Goal: Task Accomplishment & Management: Manage account settings

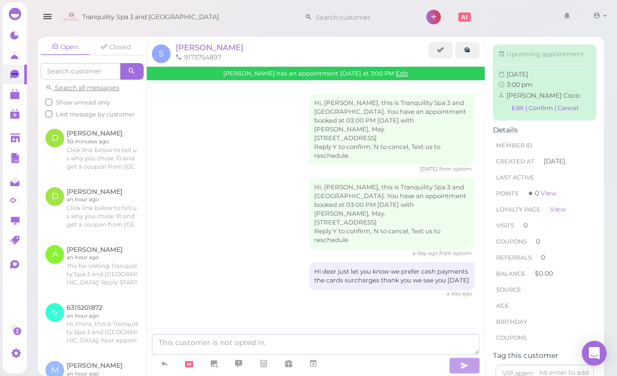
scroll to position [0, 6]
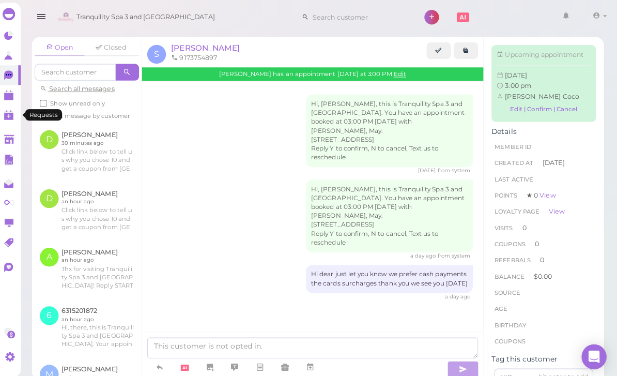
click at [4, 107] on link "0" at bounding box center [15, 114] width 24 height 20
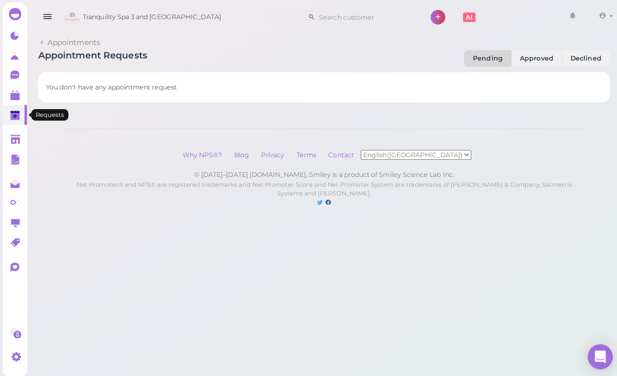
click at [16, 98] on polygon at bounding box center [14, 95] width 9 height 7
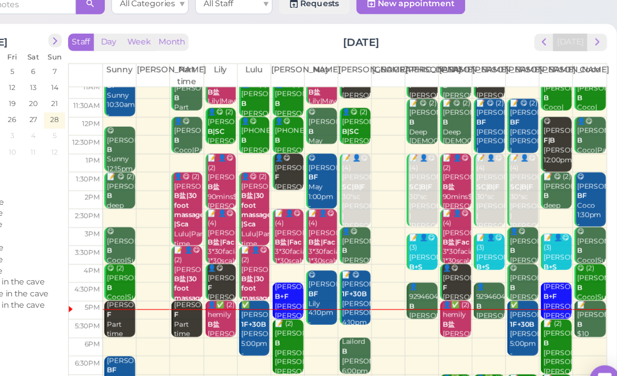
scroll to position [6, 0]
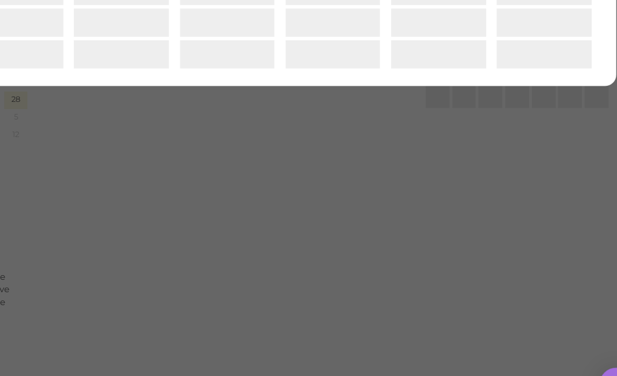
click at [120, 252] on div "New appointment New Slot Blocker ×" at bounding box center [308, 188] width 617 height 376
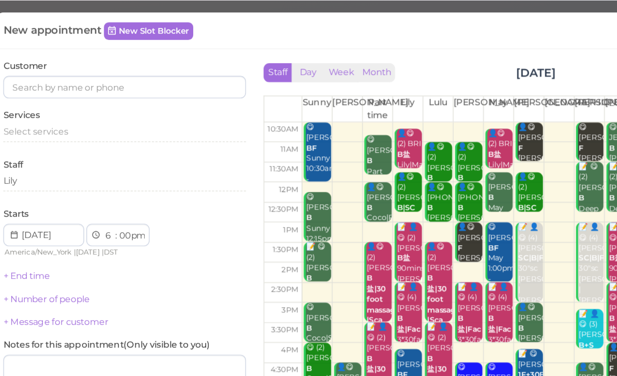
scroll to position [1, 0]
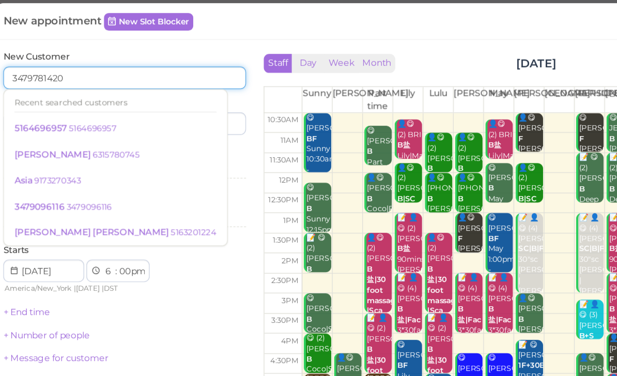
type input "3479781420"
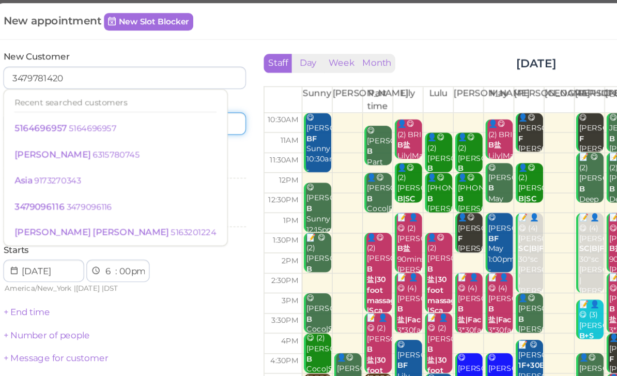
click at [150, 89] on input at bounding box center [166, 97] width 86 height 17
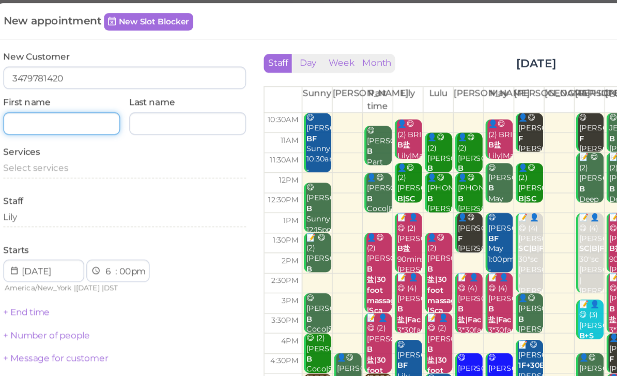
click at [71, 90] on input at bounding box center [73, 97] width 86 height 17
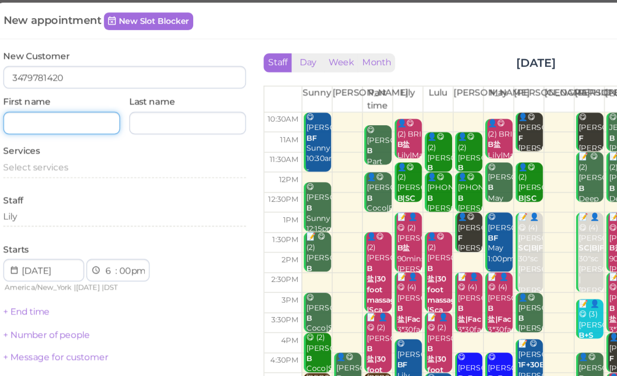
click at [55, 90] on input at bounding box center [73, 97] width 86 height 17
type input "[PERSON_NAME]"
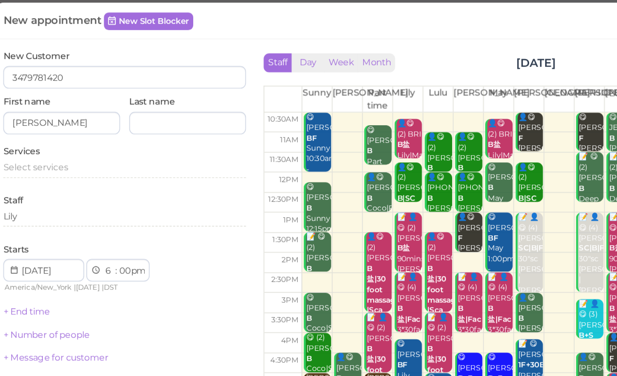
click at [44, 126] on span "Select services" at bounding box center [54, 130] width 48 height 8
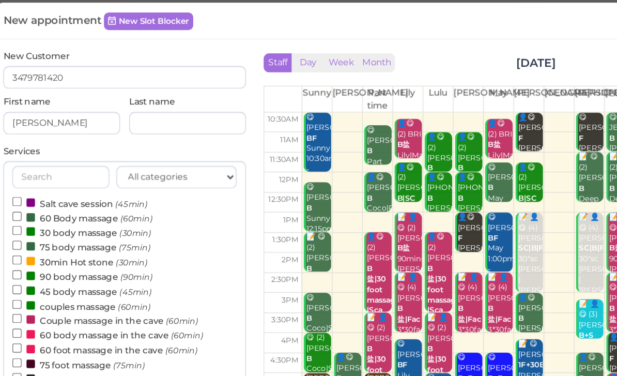
click at [64, 161] on label "60 Body massage (60min)" at bounding box center [88, 166] width 103 height 11
click at [44, 162] on input "60 Body massage (60min)" at bounding box center [40, 165] width 7 height 7
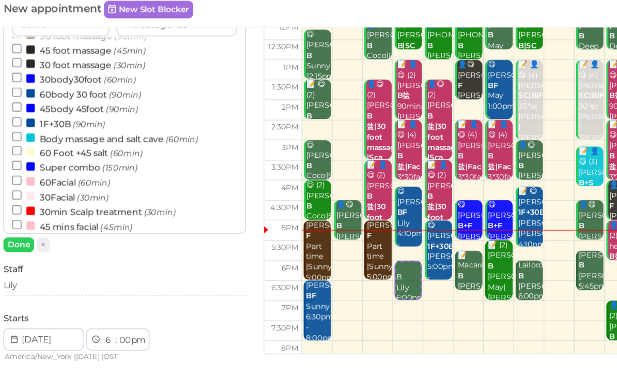
scroll to position [152, 0]
click at [114, 251] on select "00 05 10 15 20 25 30 35 40 45 50 55" at bounding box center [119, 256] width 10 height 11
select select "15"
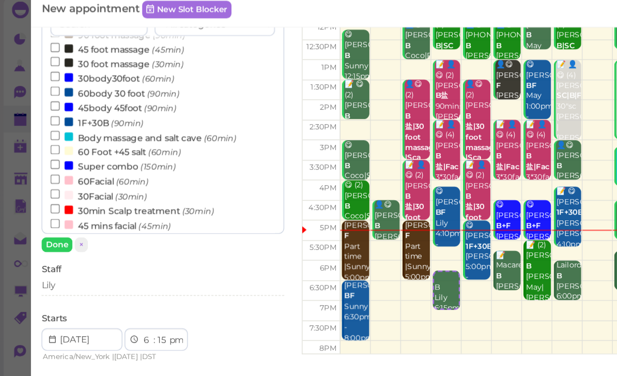
click at [64, 213] on div "Lily" at bounding box center [119, 217] width 178 height 12
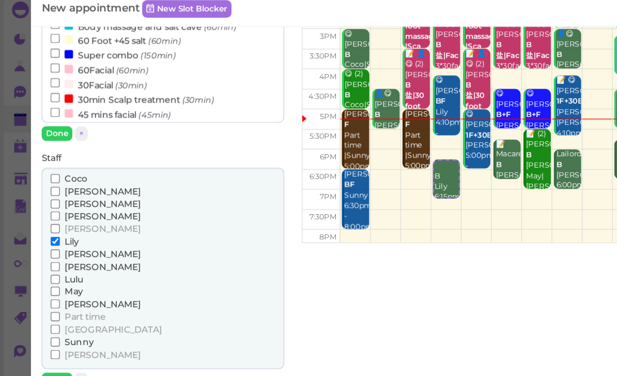
scroll to position [193, 0]
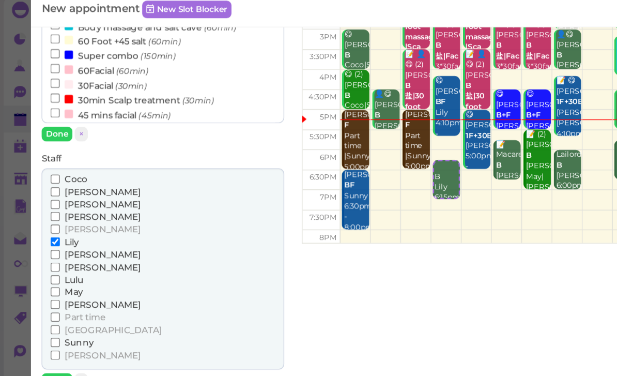
click at [61, 153] on span "[PERSON_NAME]" at bounding box center [76, 157] width 56 height 8
click at [44, 153] on input "[PERSON_NAME]" at bounding box center [40, 156] width 7 height 7
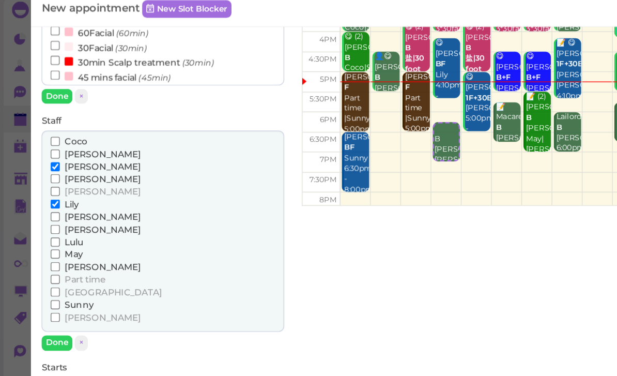
click at [44, 253] on button "Done" at bounding box center [41, 258] width 23 height 11
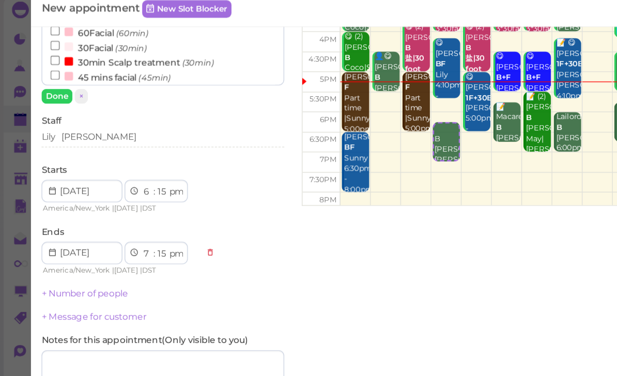
scroll to position [219, 0]
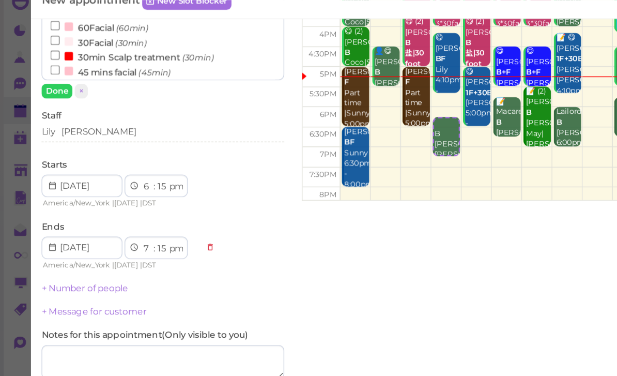
click at [65, 221] on link "+ Number of people" at bounding box center [62, 225] width 64 height 8
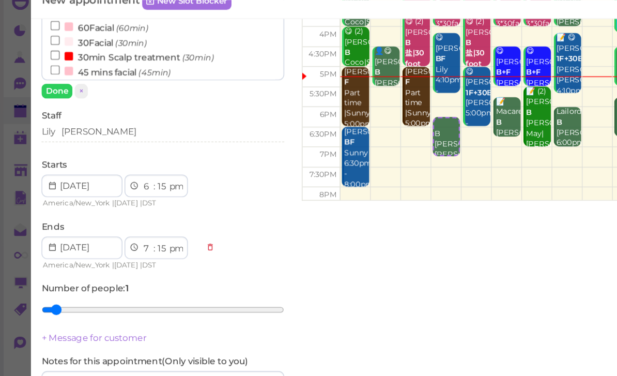
type input "2"
click at [54, 232] on input "range" at bounding box center [119, 240] width 178 height 17
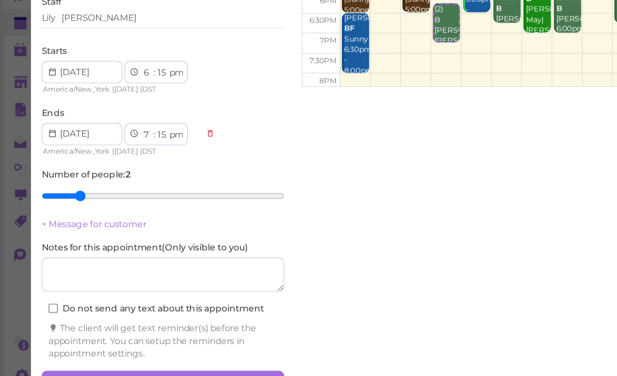
scroll to position [37, 0]
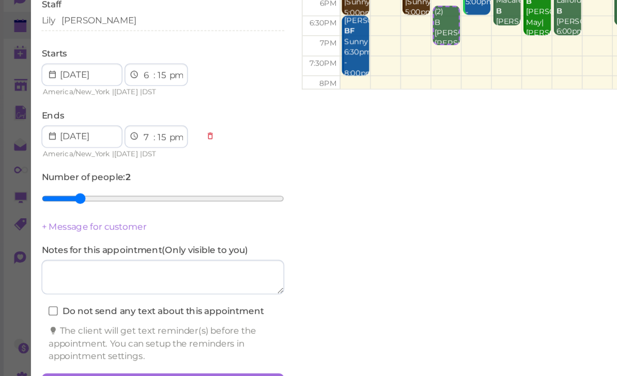
click at [148, 349] on button "Create appointment" at bounding box center [119, 357] width 178 height 17
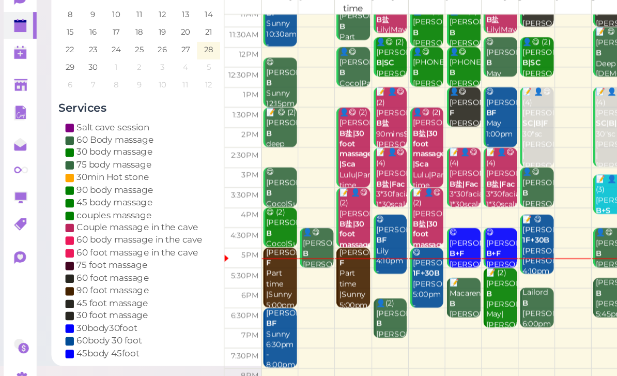
scroll to position [20, 0]
